Goal: Transaction & Acquisition: Book appointment/travel/reservation

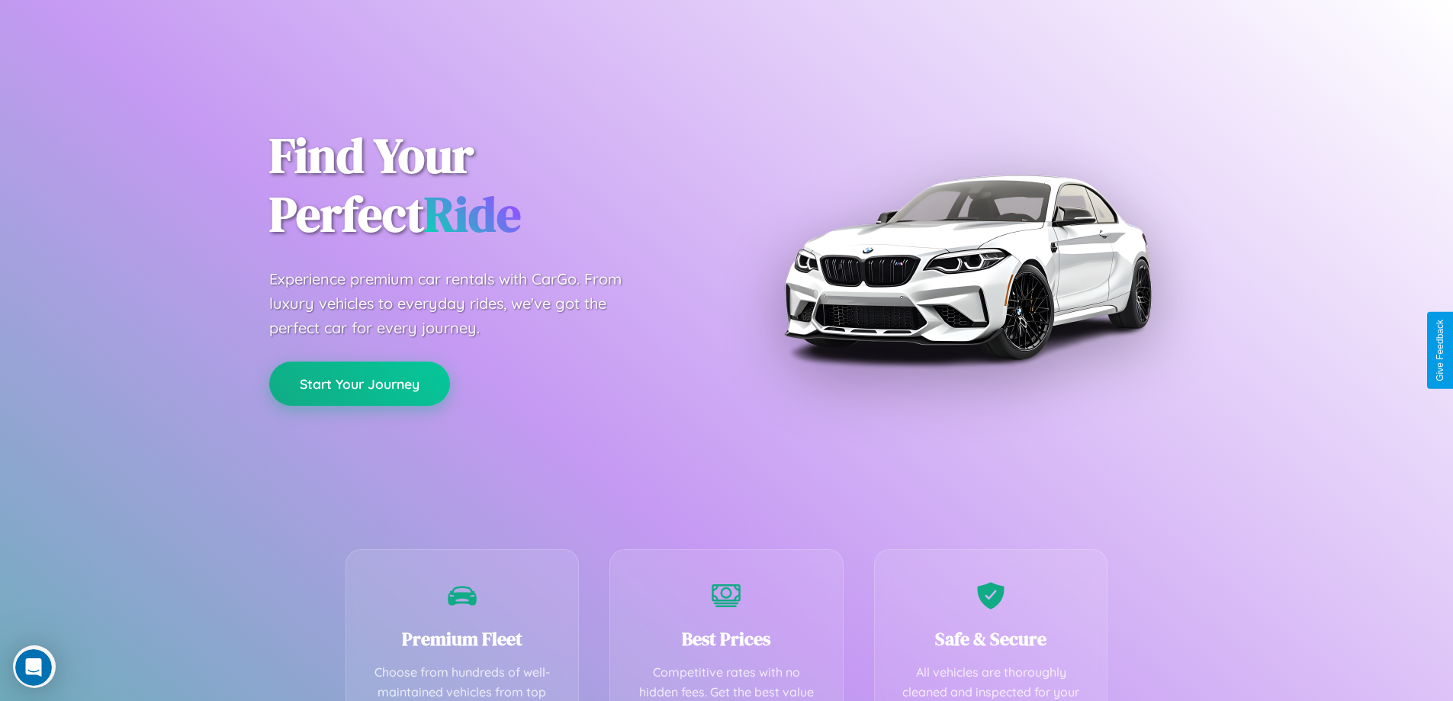
click at [359, 384] on button "Start Your Journey" at bounding box center [359, 384] width 181 height 44
click at [359, 383] on button "Start Your Journey" at bounding box center [359, 384] width 181 height 44
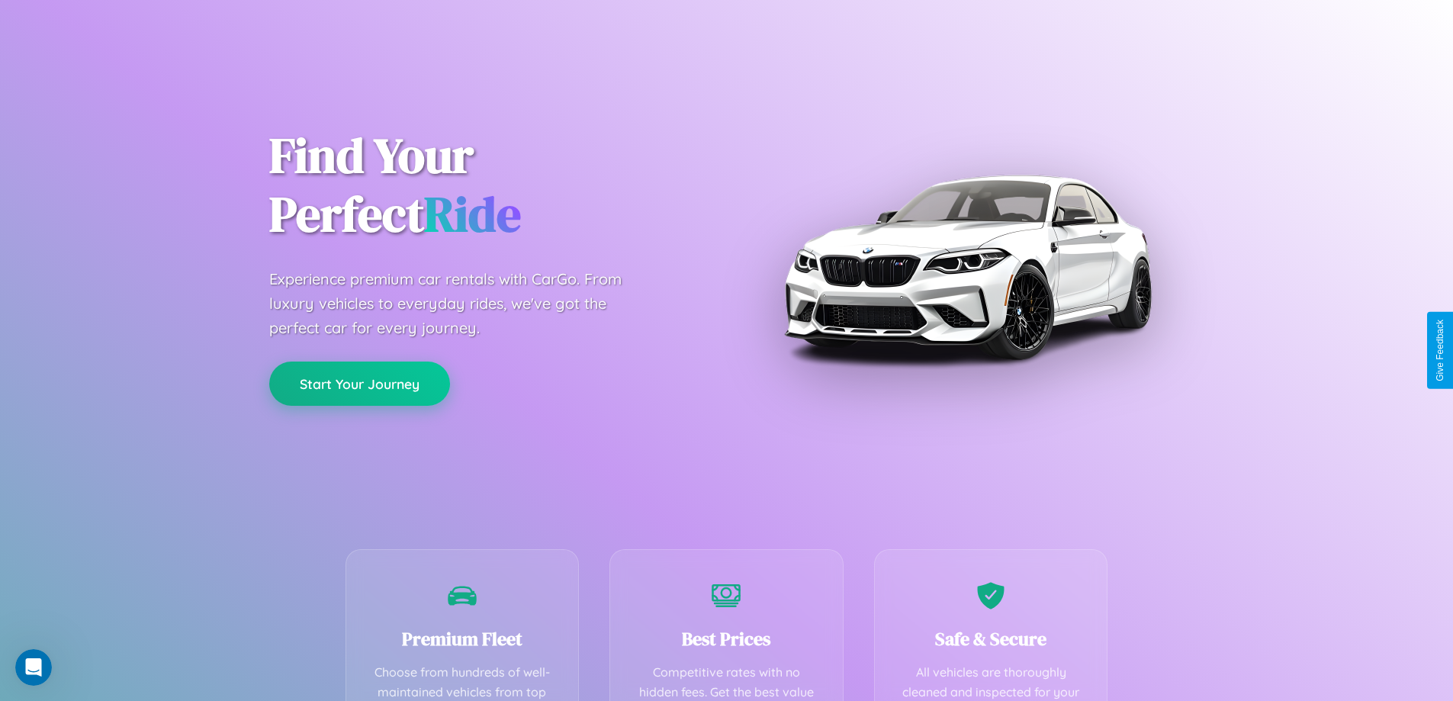
click at [359, 383] on button "Start Your Journey" at bounding box center [359, 384] width 181 height 44
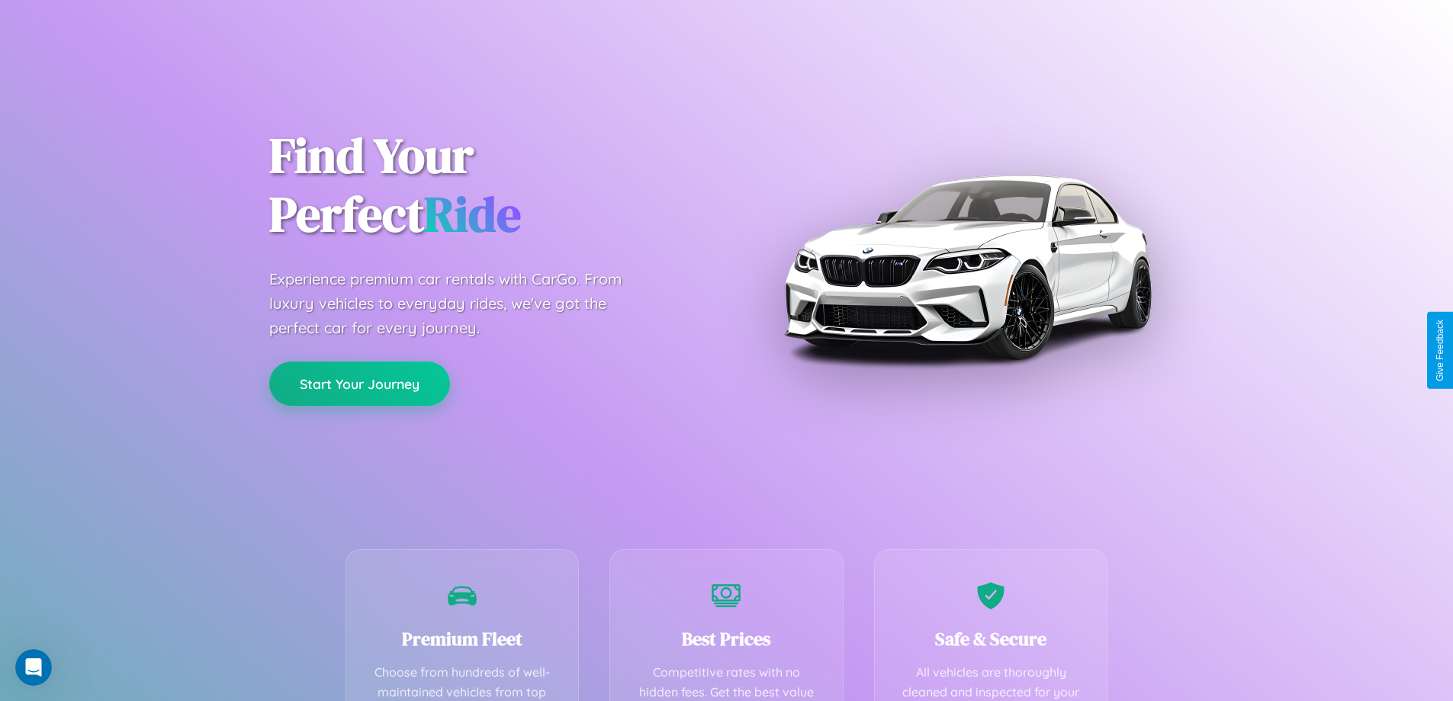
click at [359, 383] on button "Start Your Journey" at bounding box center [359, 384] width 181 height 44
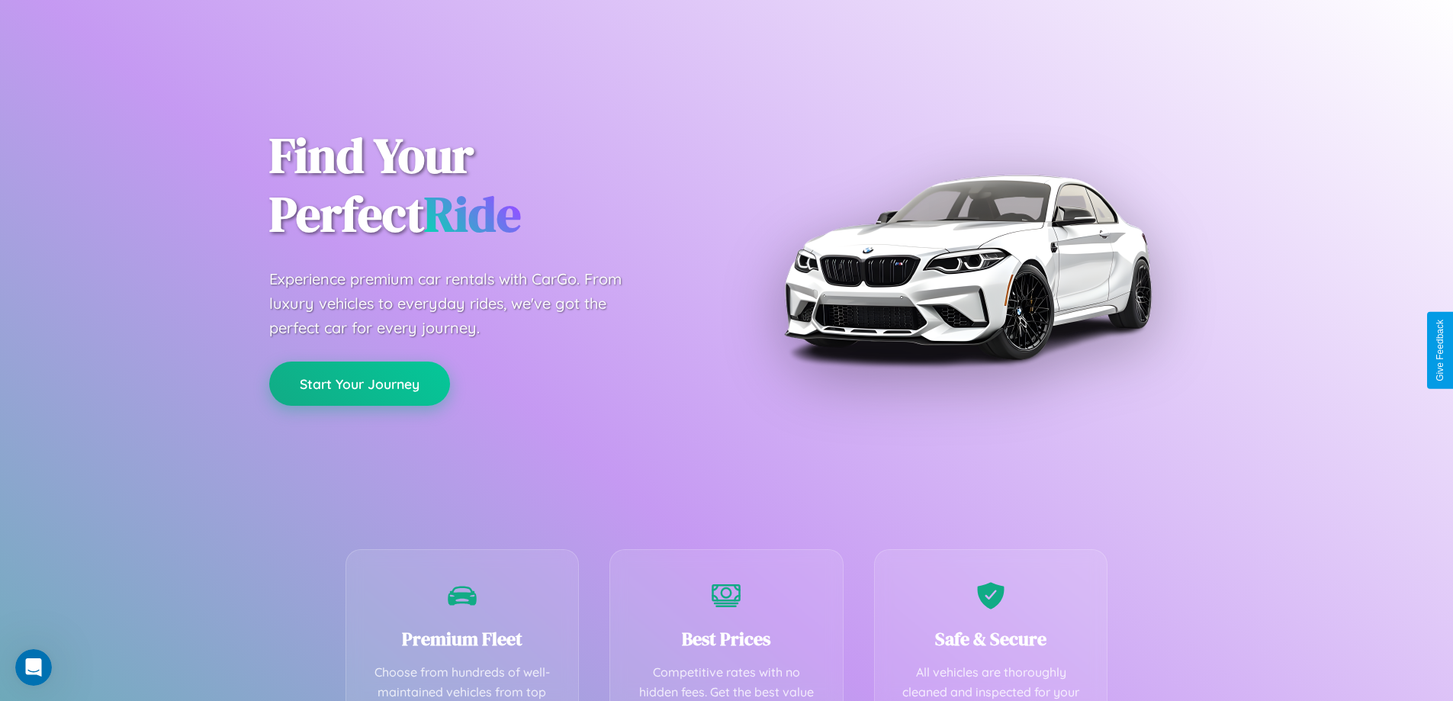
click at [359, 383] on button "Start Your Journey" at bounding box center [359, 384] width 181 height 44
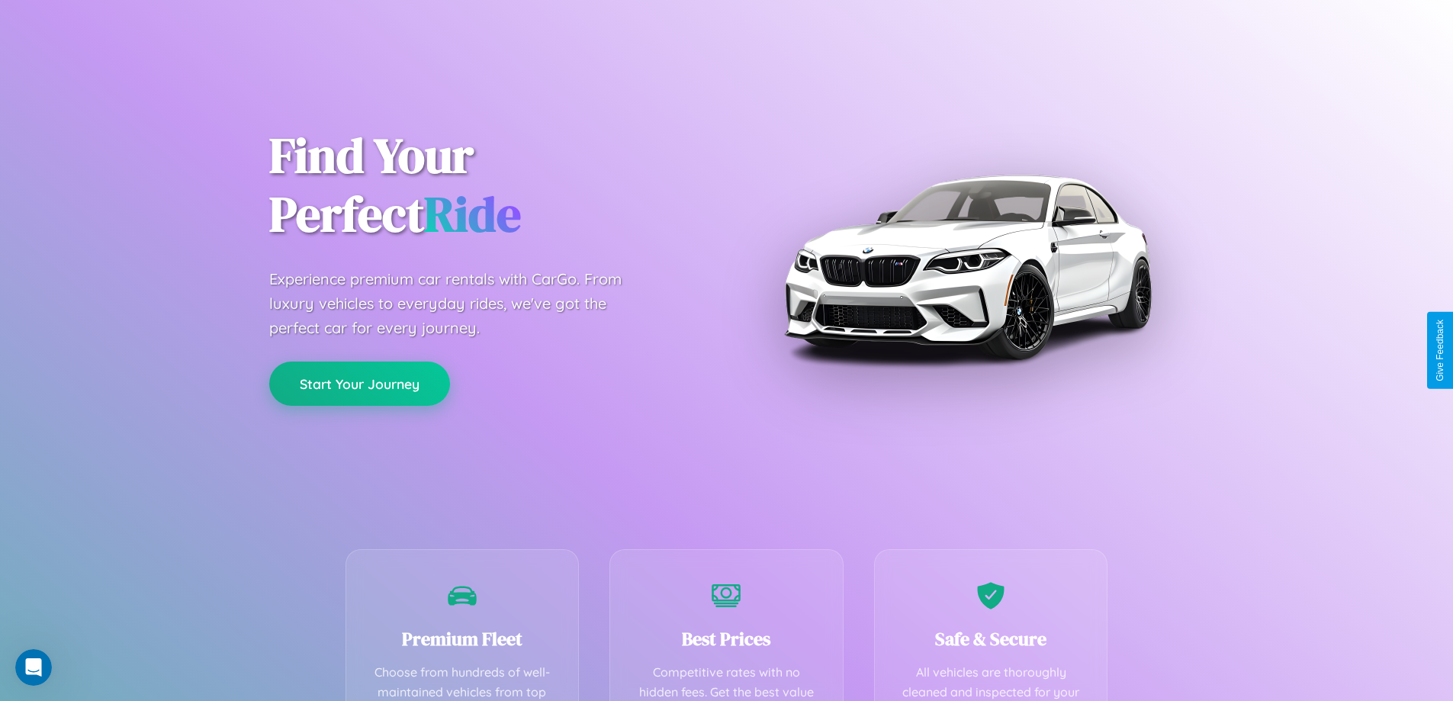
click at [359, 383] on button "Start Your Journey" at bounding box center [359, 384] width 181 height 44
